Goal: Communication & Community: Answer question/provide support

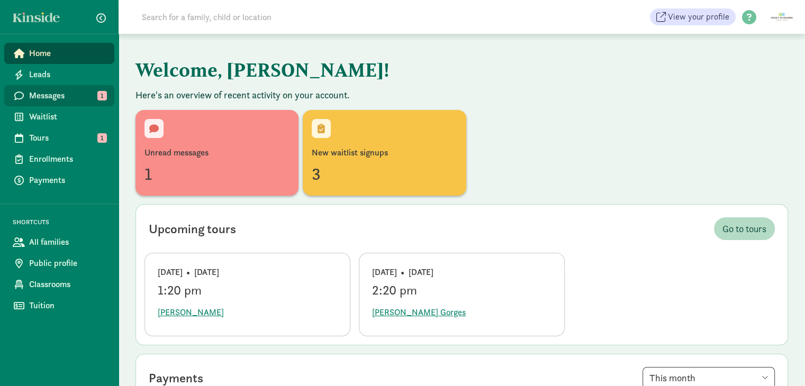
click at [70, 94] on span "Messages" at bounding box center [67, 95] width 77 height 13
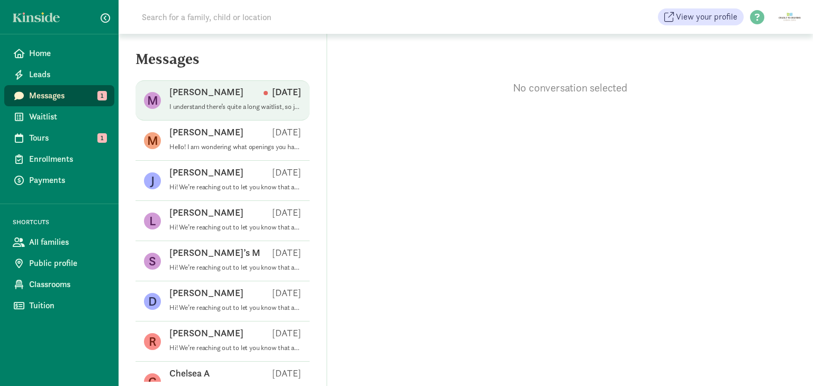
click at [184, 106] on p "I understand there’s quite a long waitlist, so just don’t want to waste your ti…" at bounding box center [235, 107] width 132 height 8
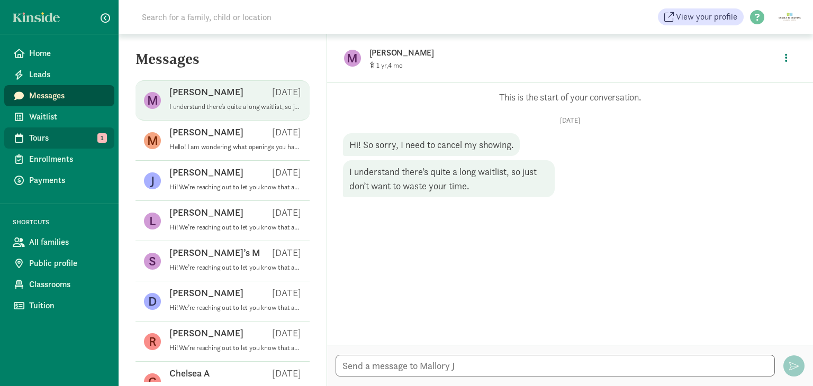
click at [49, 138] on span "Tours" at bounding box center [67, 138] width 77 height 13
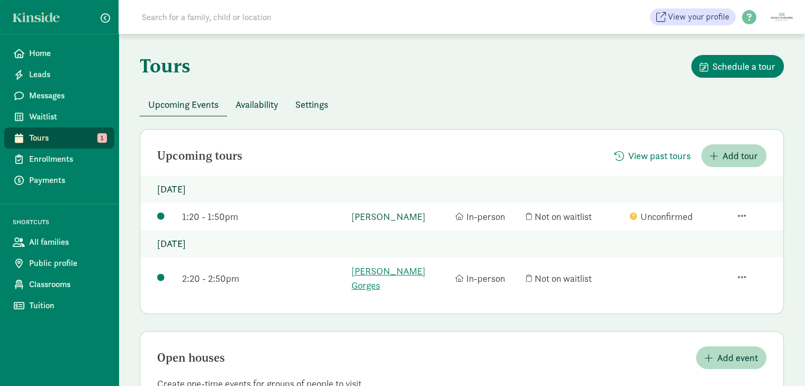
click at [362, 218] on link "[PERSON_NAME]" at bounding box center [400, 216] width 98 height 14
click at [66, 98] on span "Messages" at bounding box center [67, 95] width 77 height 13
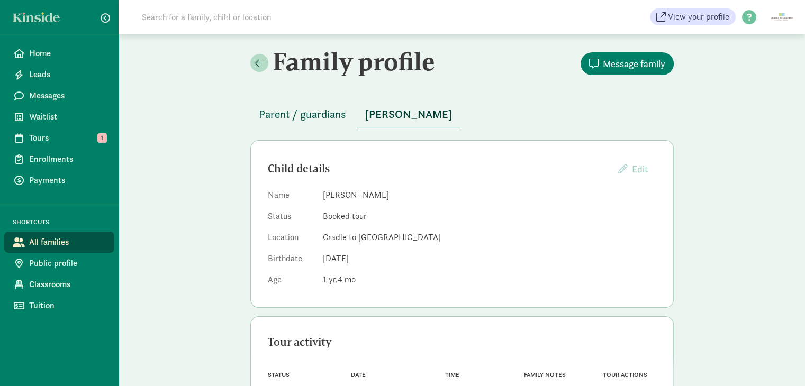
click at [289, 106] on span "Parent / guardians" at bounding box center [302, 114] width 87 height 17
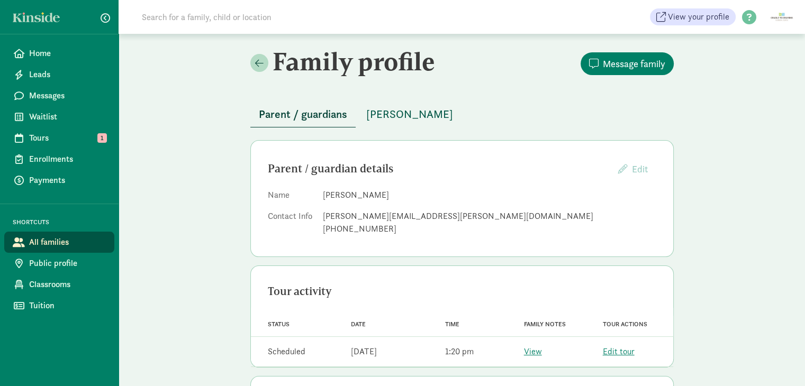
click at [375, 109] on span "Wally J" at bounding box center [409, 114] width 87 height 17
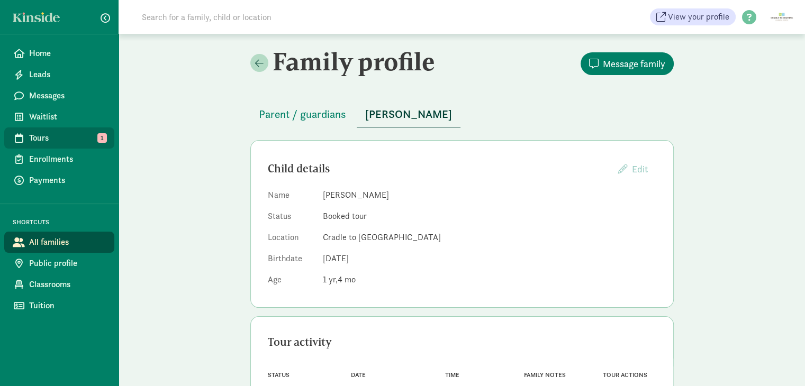
click at [60, 147] on link "Tours 1" at bounding box center [59, 137] width 110 height 21
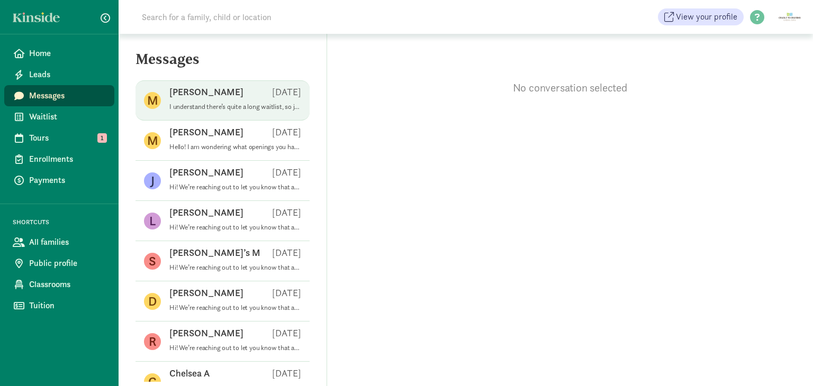
click at [225, 109] on p "I understand there’s quite a long waitlist, so just don’t want to waste your ti…" at bounding box center [235, 107] width 132 height 8
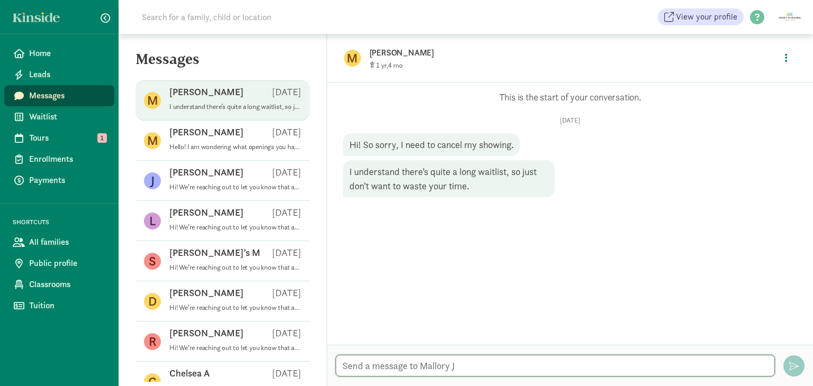
click at [448, 364] on textarea at bounding box center [554, 366] width 439 height 22
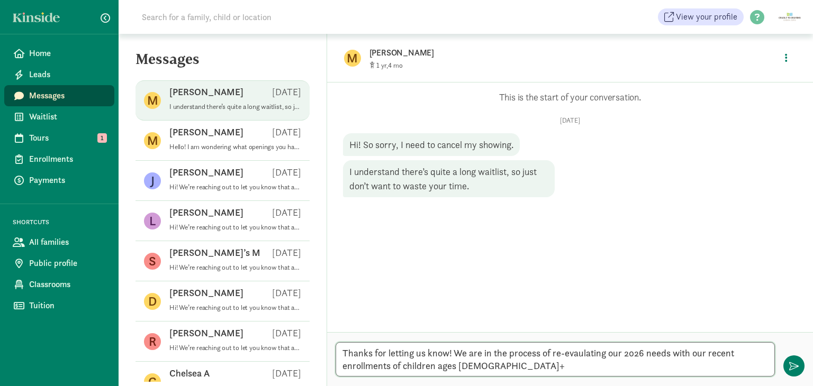
click at [476, 373] on textarea "Thanks for letting us know! We are in the process of re-evaulating our 2026 nee…" at bounding box center [554, 359] width 439 height 34
drag, startPoint x: 576, startPoint y: 354, endPoint x: 553, endPoint y: 359, distance: 22.7
click at [553, 359] on textarea "Thanks for letting us know! We are in the process of re-evaulating our 2026 nee…" at bounding box center [554, 359] width 439 height 34
click at [549, 362] on textarea "Thanks for letting us know! We are in the process of re-evaulating our 2026 nee…" at bounding box center [554, 359] width 439 height 34
click at [491, 365] on textarea "Thanks for letting us know! We are in the process of re-evaluating our 2026 nee…" at bounding box center [554, 359] width 439 height 34
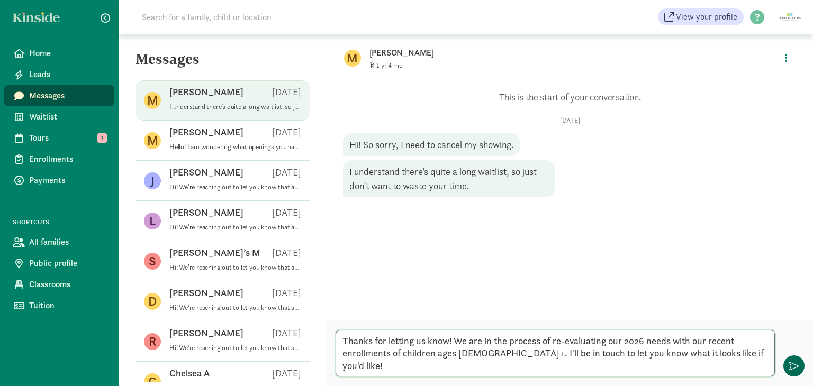
type textarea "Thanks for letting us know! We are in the process of re-evaluating our 2026 nee…"
click at [794, 370] on span "button" at bounding box center [794, 366] width 10 height 10
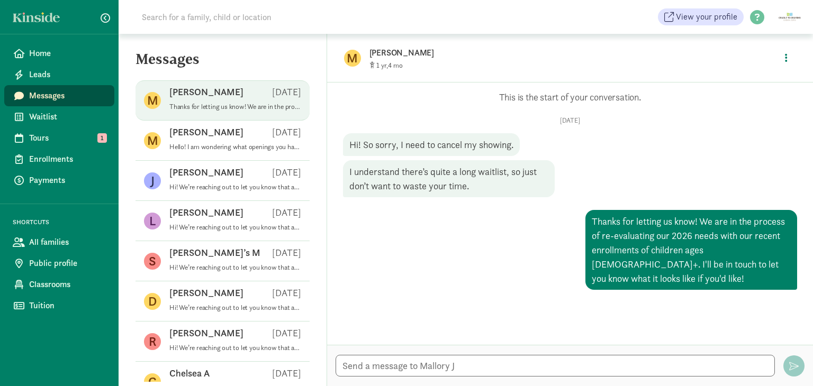
click at [56, 37] on div "Home Leads Messages Waitlist Tours 1 Enrollments Payments SHORTCUTS All familie…" at bounding box center [59, 193] width 118 height 386
